Goal: Task Accomplishment & Management: Use online tool/utility

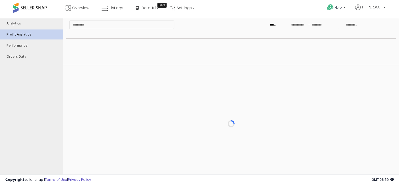
type input "***"
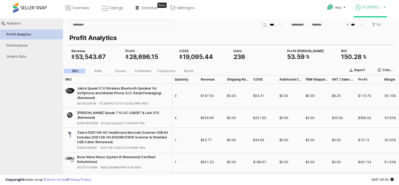
click at [384, 10] on b at bounding box center [385, 9] width 2 height 4
click at [111, 9] on span "Listings" at bounding box center [117, 7] width 14 height 5
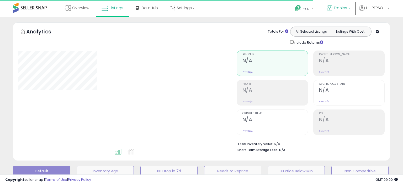
click at [347, 8] on span "Tronics" at bounding box center [340, 7] width 13 height 5
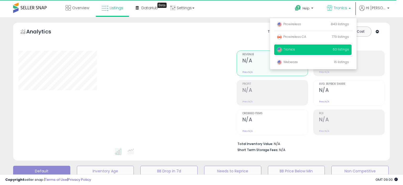
click at [310, 24] on p "Prowireless 843 listings" at bounding box center [312, 24] width 77 height 11
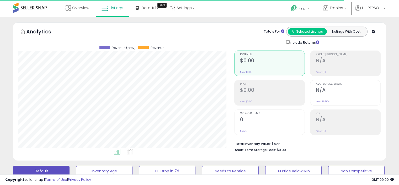
scroll to position [262495, 262387]
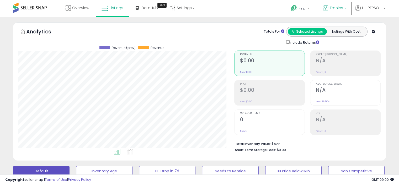
click at [347, 6] on p "Tronics" at bounding box center [335, 8] width 24 height 7
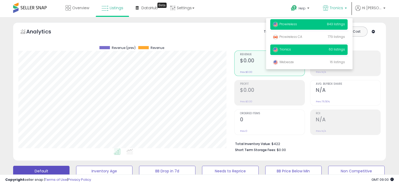
click at [325, 22] on p "Prowireless 843 listings" at bounding box center [308, 24] width 77 height 11
click at [291, 23] on span "Prowireless" at bounding box center [285, 24] width 24 height 4
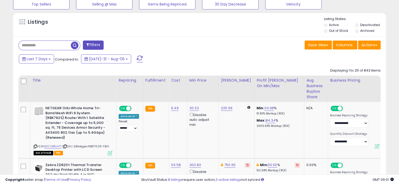
scroll to position [132, 0]
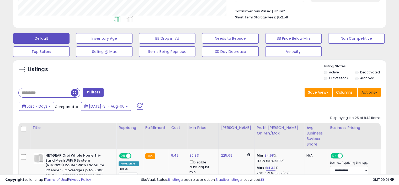
click at [365, 91] on button "Actions" at bounding box center [369, 92] width 23 height 9
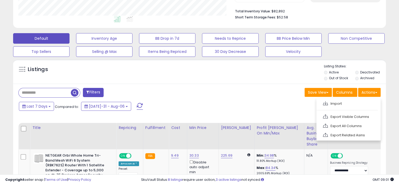
drag, startPoint x: 347, startPoint y: 119, endPoint x: 364, endPoint y: 127, distance: 19.3
click at [347, 119] on link "Export Visible Columns" at bounding box center [349, 116] width 58 height 8
